Goal: Task Accomplishment & Management: Use online tool/utility

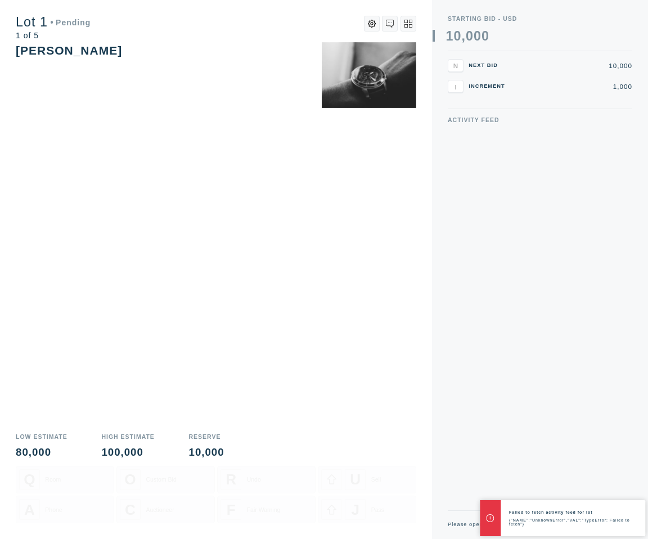
click at [523, 467] on div "Activity Feed" at bounding box center [540, 313] width 185 height 393
drag, startPoint x: 494, startPoint y: 515, endPoint x: 692, endPoint y: 525, distance: 197.8
click at [648, 525] on html "A/Binks Feature Testing Show Auctioneer Announcements Work in progress False Tr…" at bounding box center [324, 269] width 648 height 539
click at [590, 522] on icon at bounding box center [592, 524] width 5 height 5
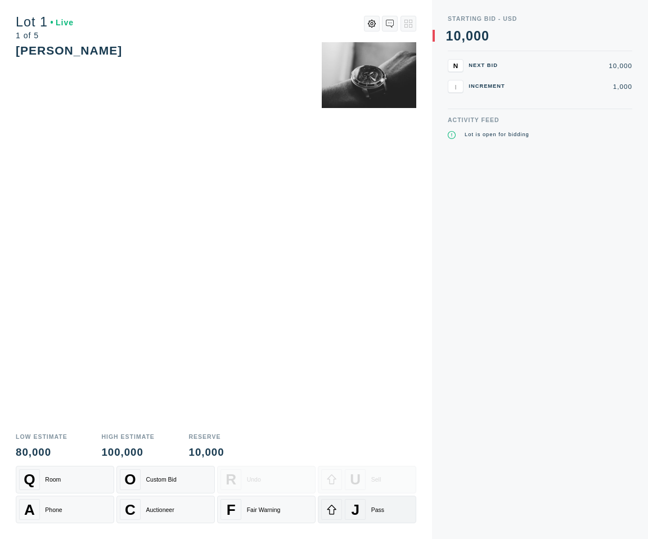
click at [348, 500] on div "J" at bounding box center [355, 509] width 21 height 21
click at [346, 515] on div "J" at bounding box center [355, 509] width 21 height 21
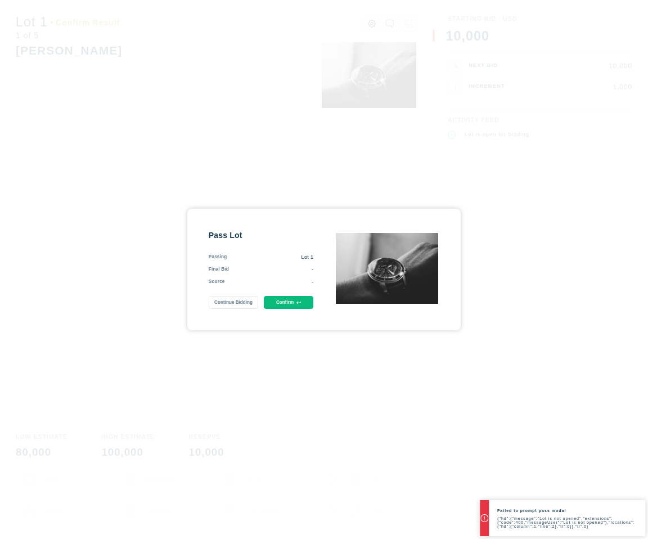
click at [297, 302] on icon at bounding box center [299, 303] width 5 height 5
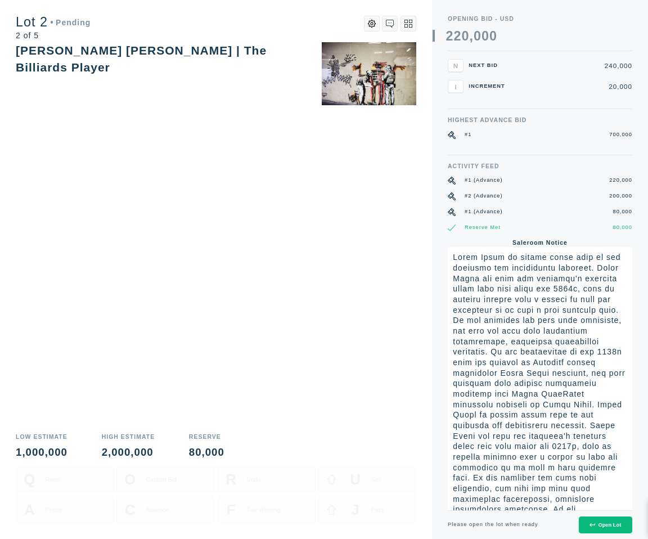
drag, startPoint x: 504, startPoint y: 514, endPoint x: 585, endPoint y: 521, distance: 81.3
click at [591, 526] on icon at bounding box center [592, 524] width 5 height 5
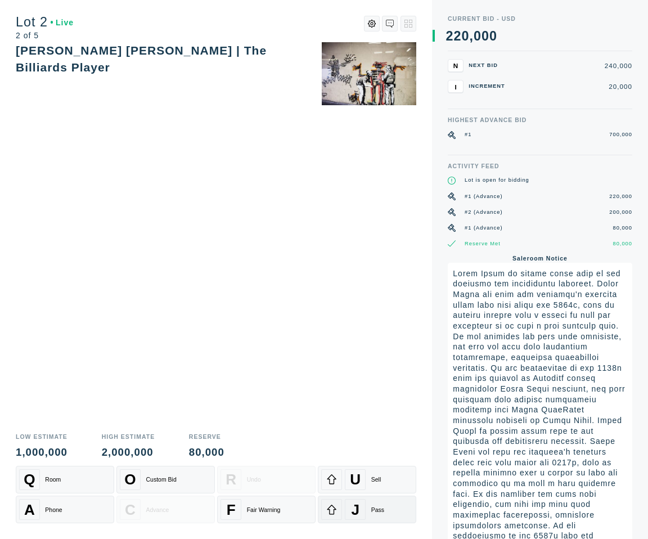
click at [370, 509] on div "J Pass" at bounding box center [367, 509] width 92 height 21
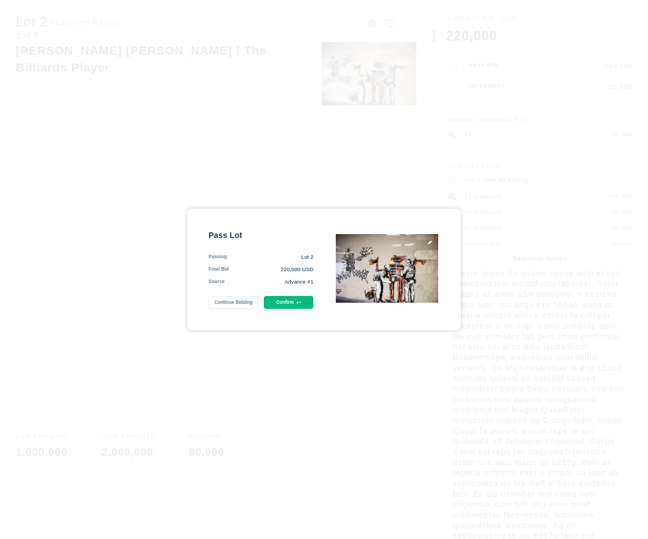
click at [293, 297] on button "Confirm" at bounding box center [289, 302] width 50 height 13
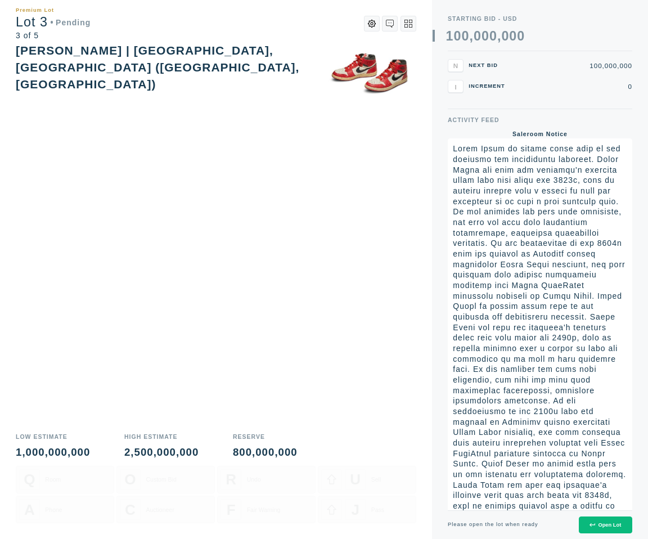
click at [598, 532] on button "Open Lot" at bounding box center [605, 525] width 53 height 17
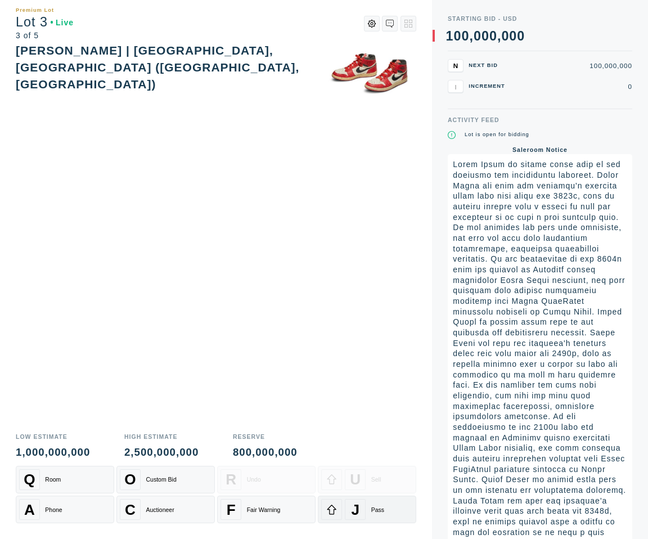
click at [338, 512] on div at bounding box center [331, 509] width 21 height 21
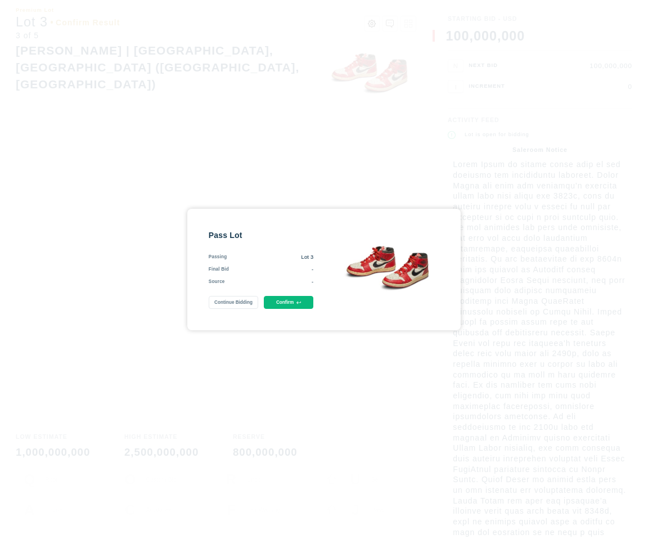
click at [288, 296] on button "Confirm" at bounding box center [289, 302] width 50 height 13
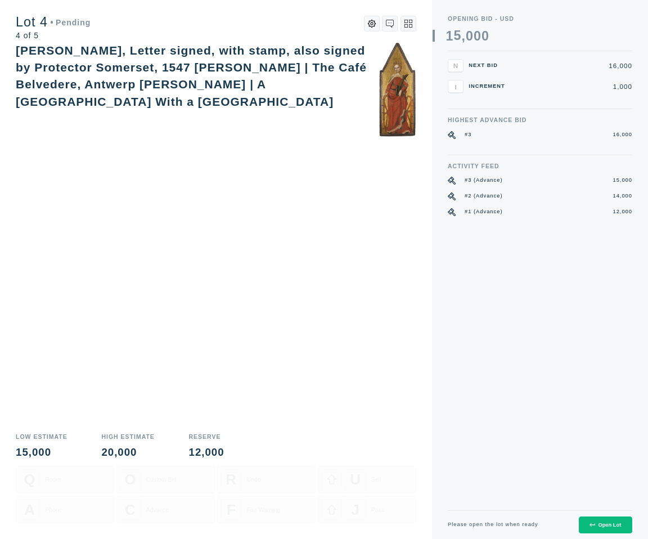
click at [593, 523] on icon at bounding box center [592, 524] width 5 height 5
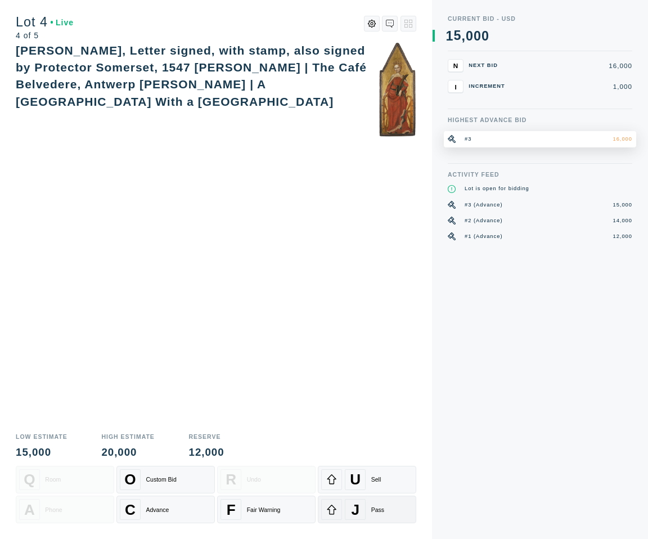
click at [340, 509] on div at bounding box center [331, 509] width 21 height 21
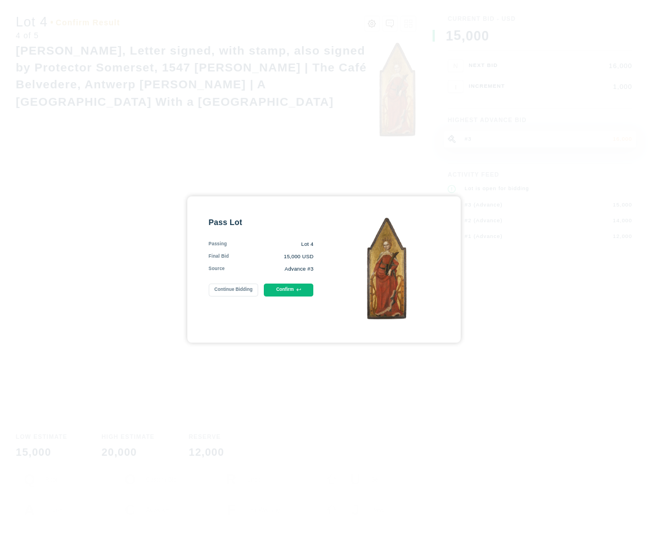
click at [284, 289] on button "Confirm" at bounding box center [289, 290] width 50 height 13
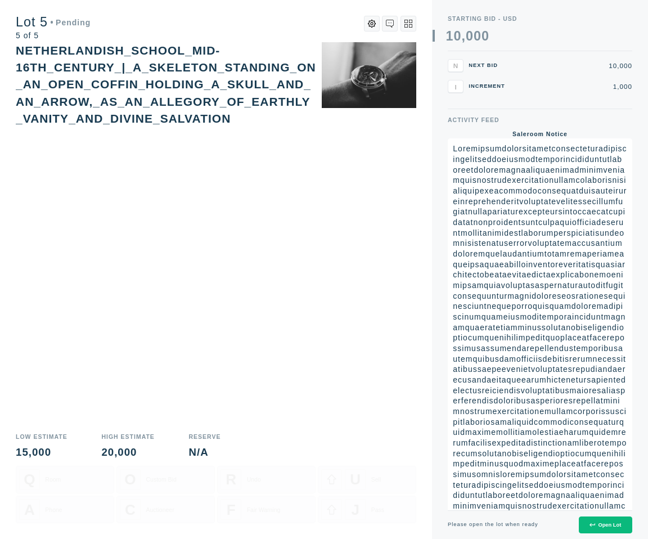
click at [601, 527] on div "Open Lot" at bounding box center [606, 525] width 32 height 6
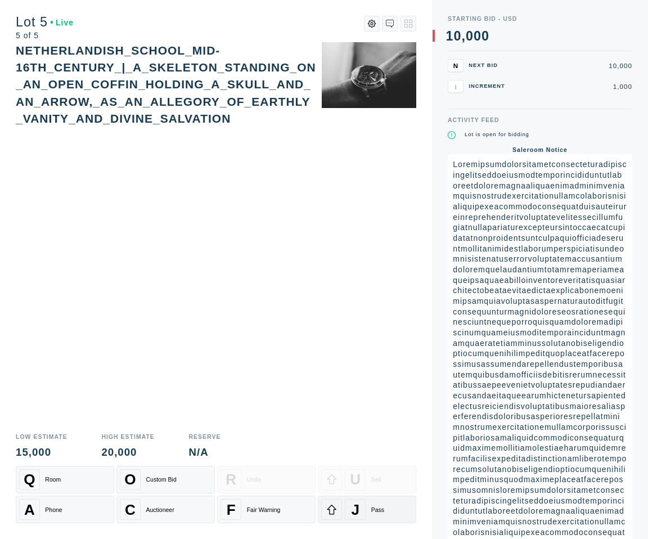
click at [370, 509] on div "J Pass" at bounding box center [367, 509] width 92 height 21
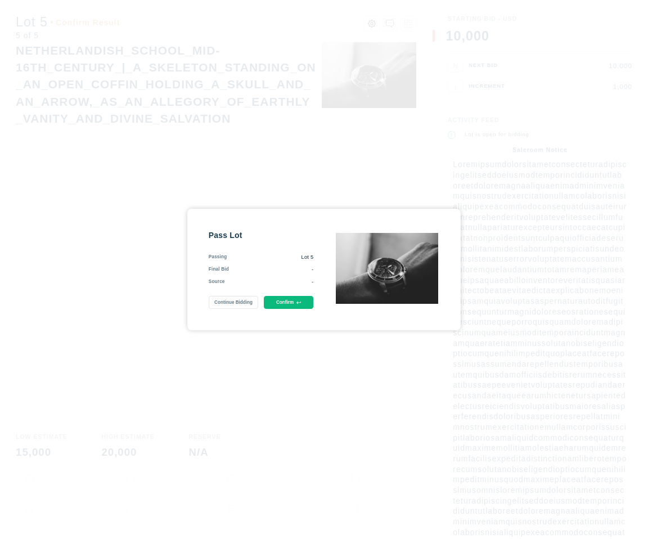
click at [290, 306] on button "Confirm" at bounding box center [289, 302] width 50 height 13
